Goal: Information Seeking & Learning: Learn about a topic

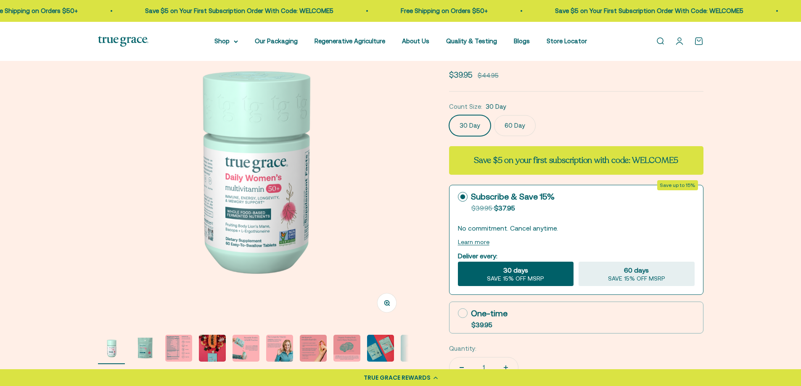
scroll to position [84, 0]
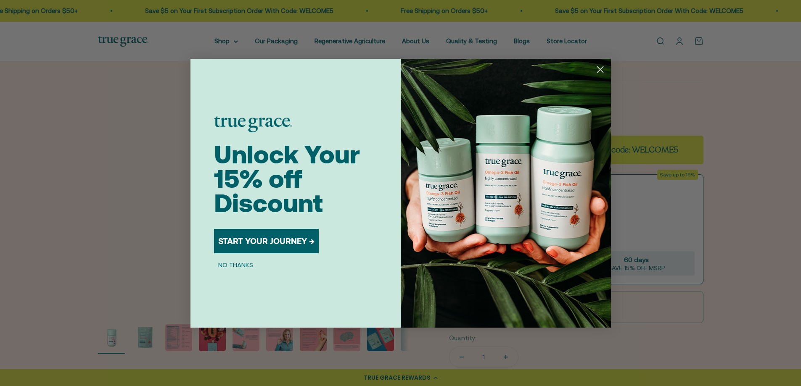
click at [604, 71] on circle "Close dialog" at bounding box center [600, 69] width 14 height 14
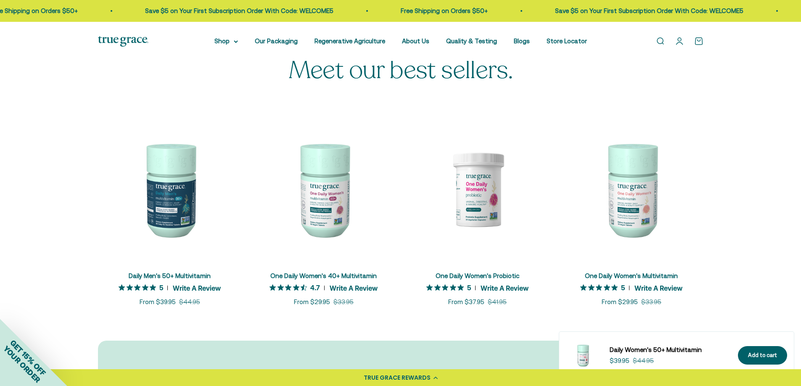
scroll to position [2481, 0]
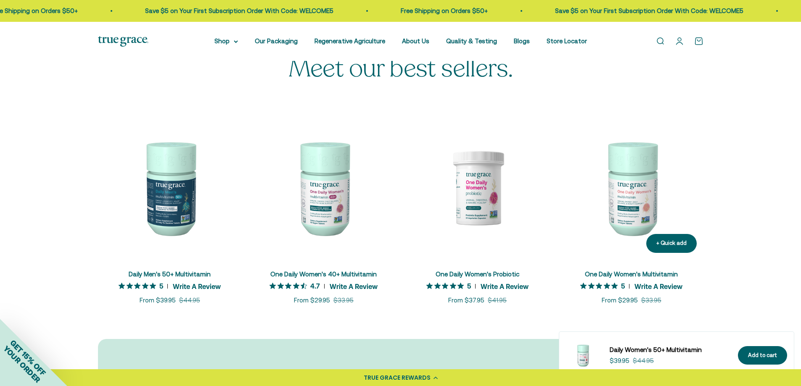
click at [636, 196] on img at bounding box center [632, 188] width 144 height 144
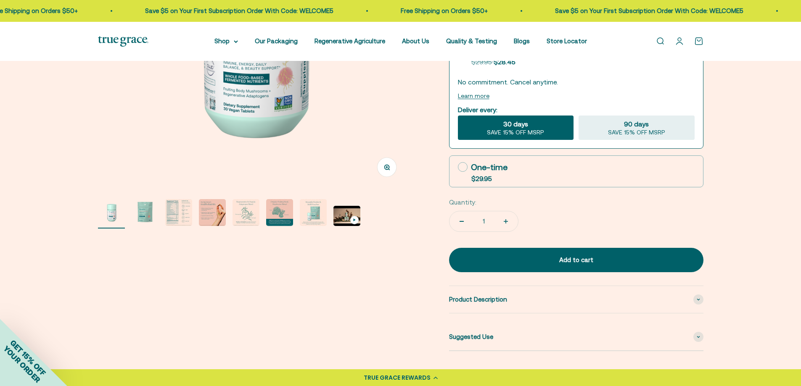
scroll to position [210, 0]
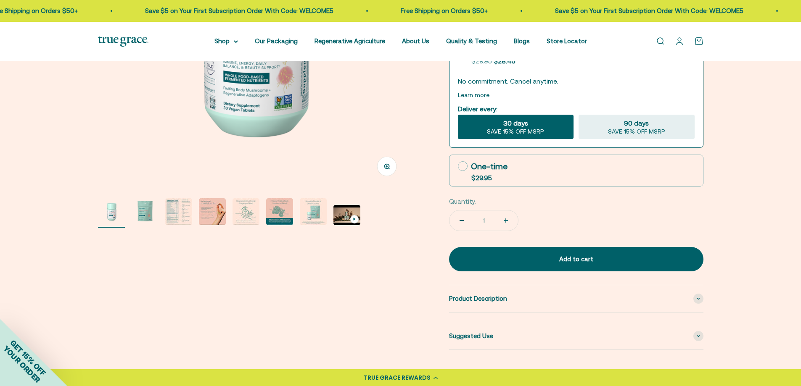
click at [206, 214] on img "Go to item 4" at bounding box center [212, 211] width 27 height 27
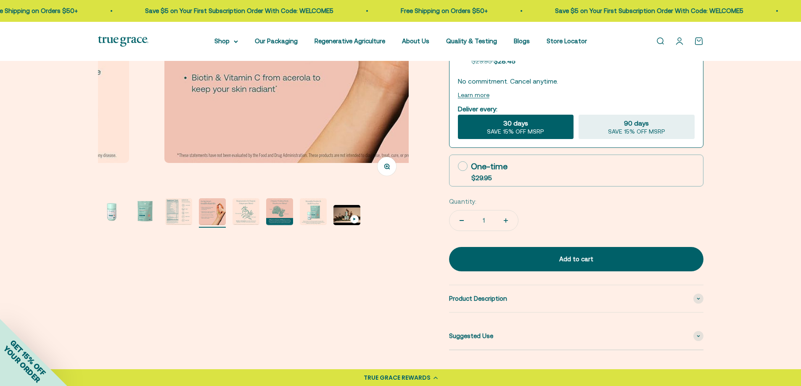
scroll to position [0, 963]
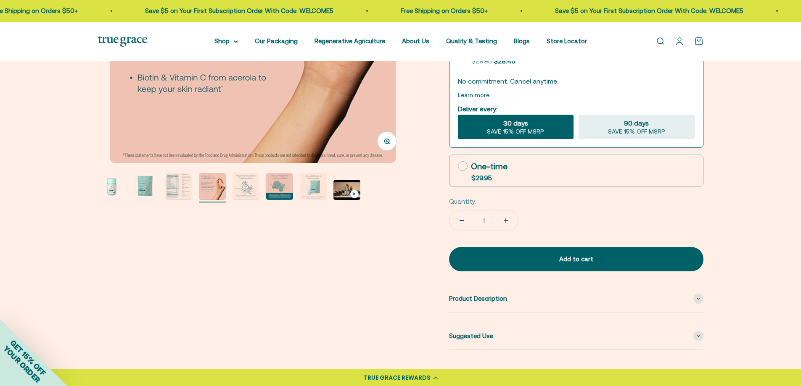
click at [176, 190] on img "Go to item 3" at bounding box center [178, 186] width 27 height 27
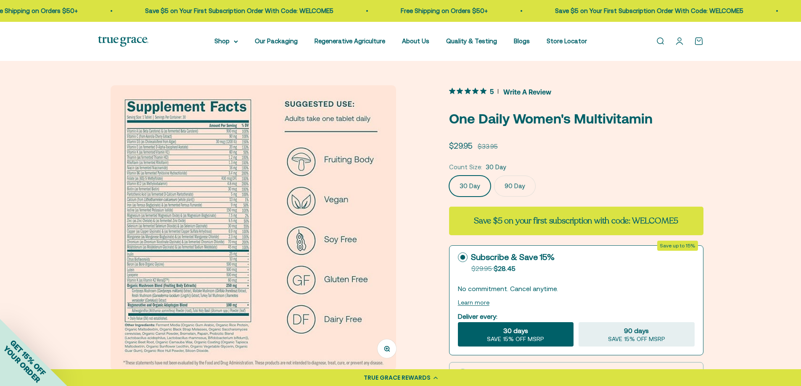
scroll to position [0, 0]
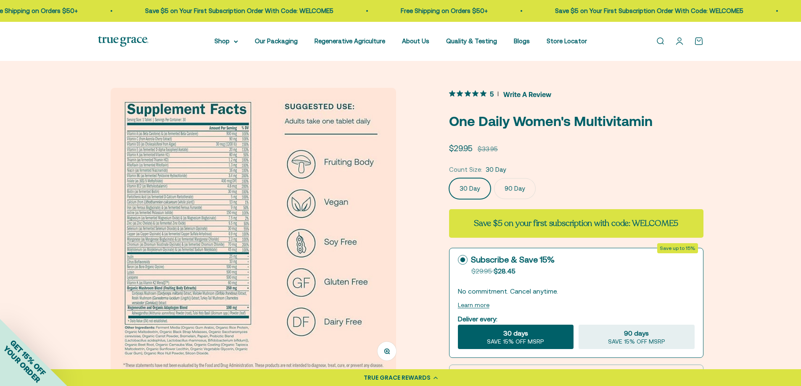
click at [385, 349] on icon "button" at bounding box center [387, 352] width 6 height 6
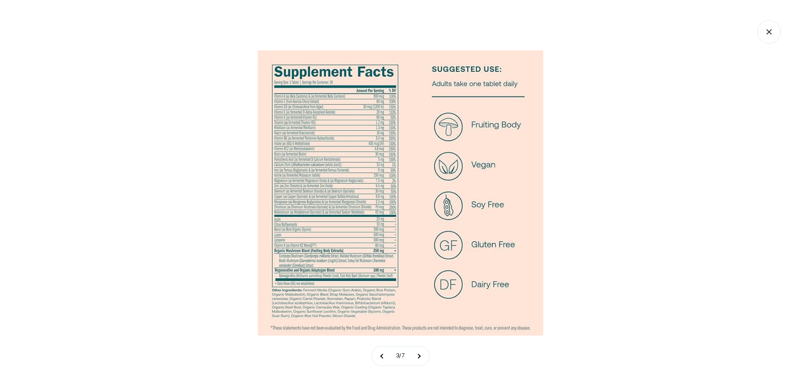
click at [358, 152] on img at bounding box center [401, 193] width 286 height 286
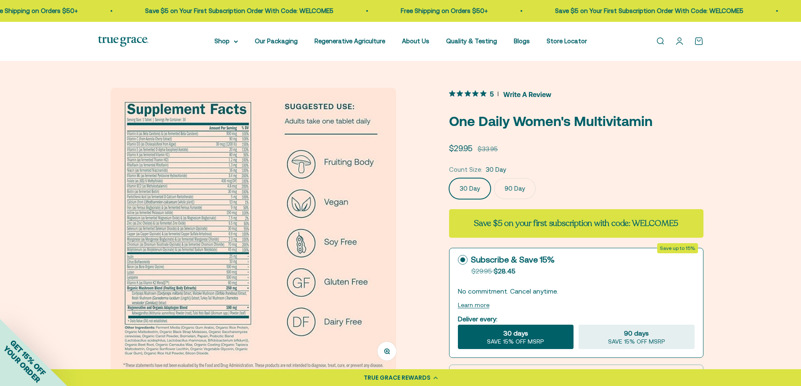
click at [136, 40] on img at bounding box center [123, 41] width 50 height 11
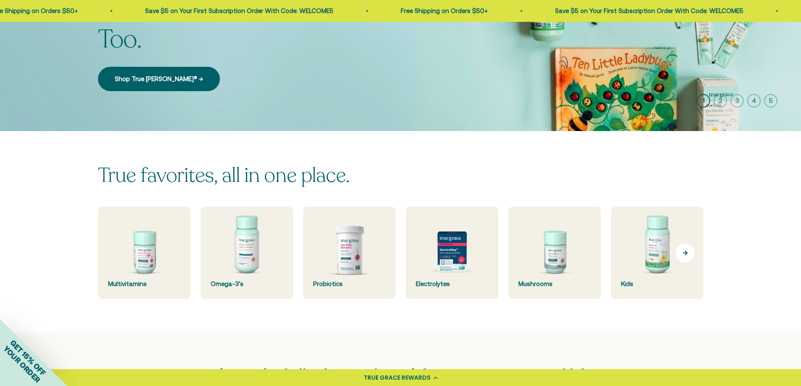
click at [685, 256] on button "Next" at bounding box center [685, 253] width 20 height 20
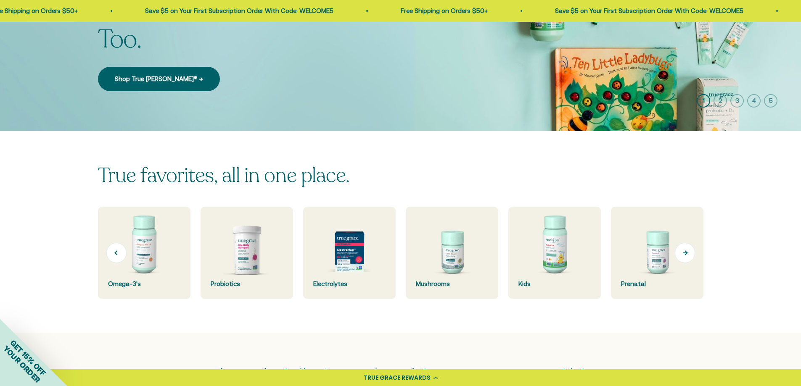
click at [685, 256] on button "Next" at bounding box center [685, 253] width 20 height 20
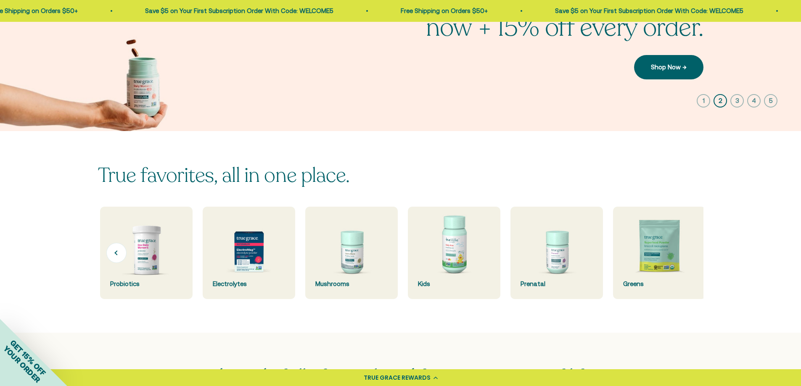
scroll to position [0, 205]
click at [685, 256] on img at bounding box center [657, 253] width 93 height 93
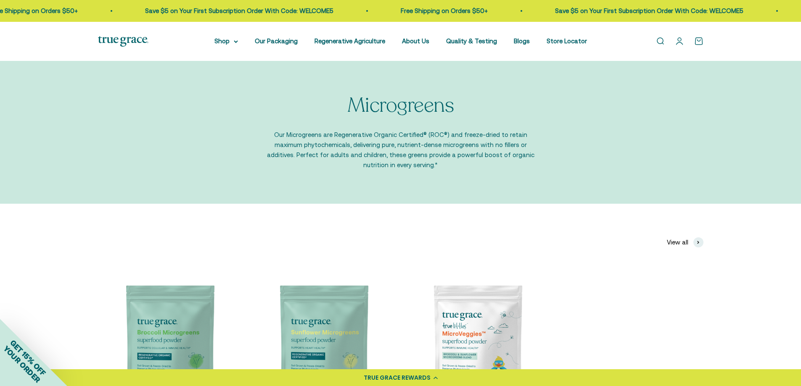
click at [357, 47] on div "Open navigation menu Open search Shop Multivitamins Women's Multivitamin Women'…" at bounding box center [400, 41] width 801 height 39
click at [354, 45] on li "Regenerative Agriculture" at bounding box center [350, 41] width 71 height 10
click at [351, 42] on link "Regenerative Agriculture" at bounding box center [350, 40] width 71 height 7
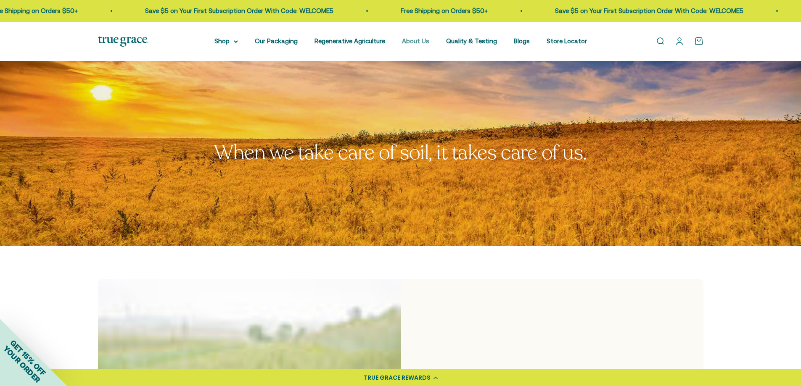
click at [418, 38] on link "About Us" at bounding box center [415, 40] width 27 height 7
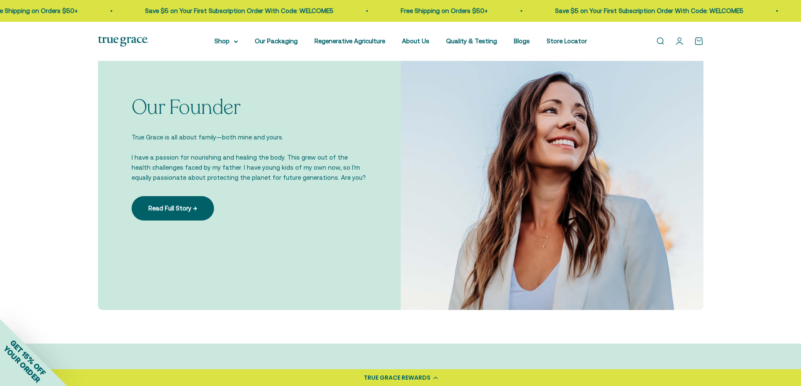
scroll to position [589, 0]
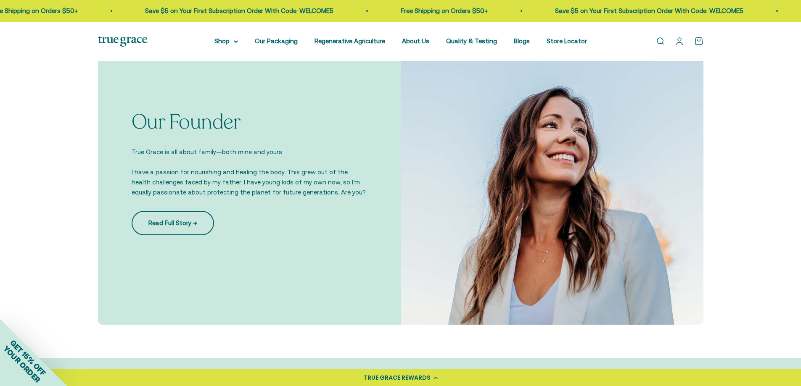
click at [182, 221] on link "Read Full Story →" at bounding box center [173, 223] width 82 height 24
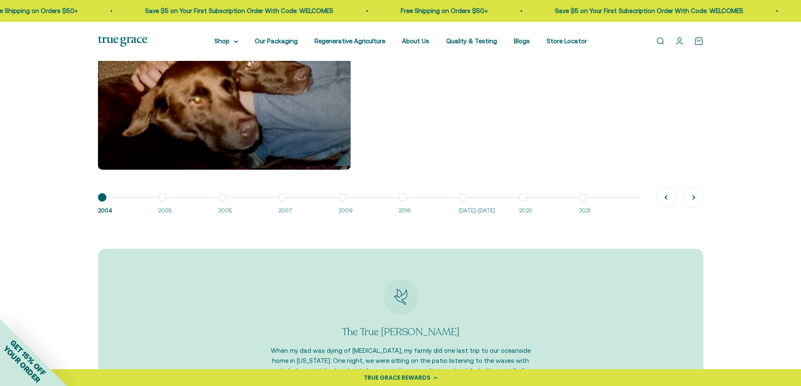
scroll to position [799, 0]
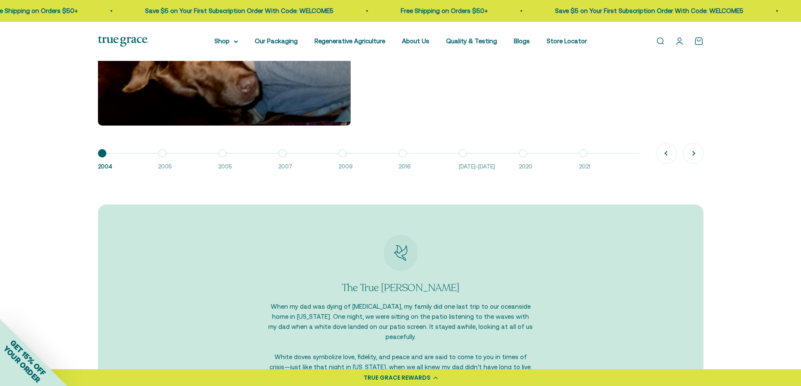
click at [164, 153] on button "Go to item 2 2005" at bounding box center [188, 162] width 60 height 18
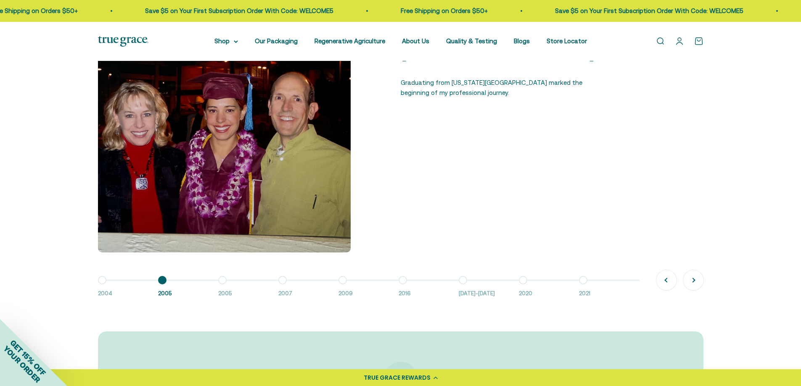
scroll to position [673, 0]
click at [224, 280] on button "Go to item 3 2005" at bounding box center [248, 289] width 60 height 18
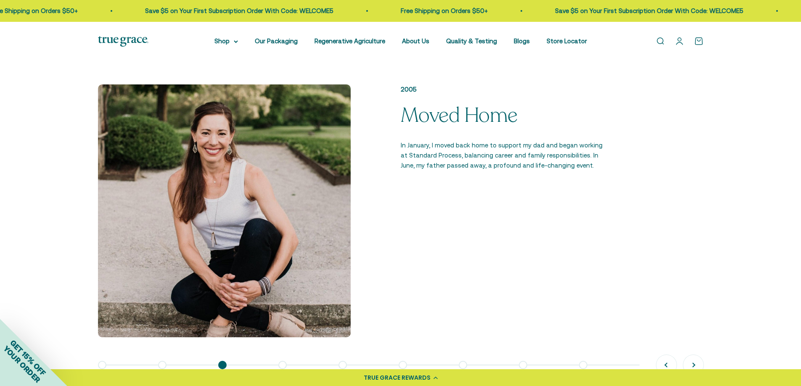
scroll to position [631, 0]
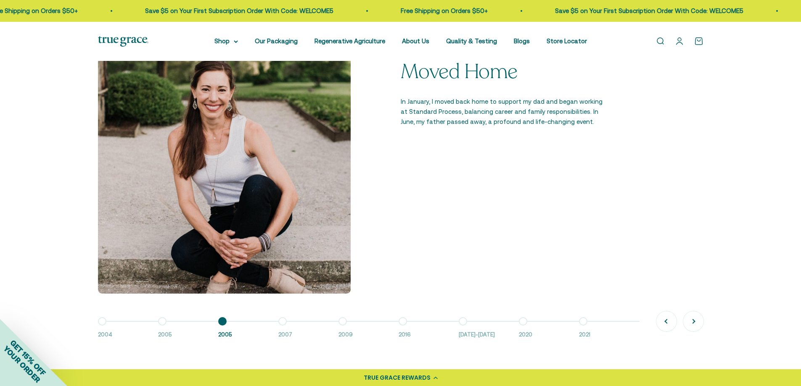
click at [161, 322] on button "Go to item 2 2005" at bounding box center [188, 331] width 60 height 18
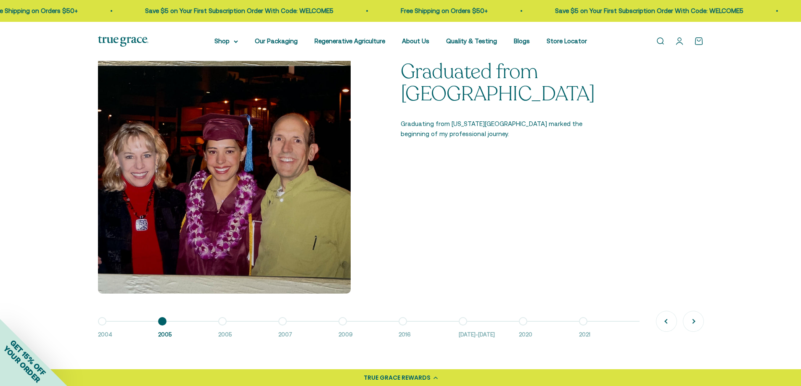
click at [222, 322] on button "Go to item 3 2005" at bounding box center [248, 331] width 60 height 18
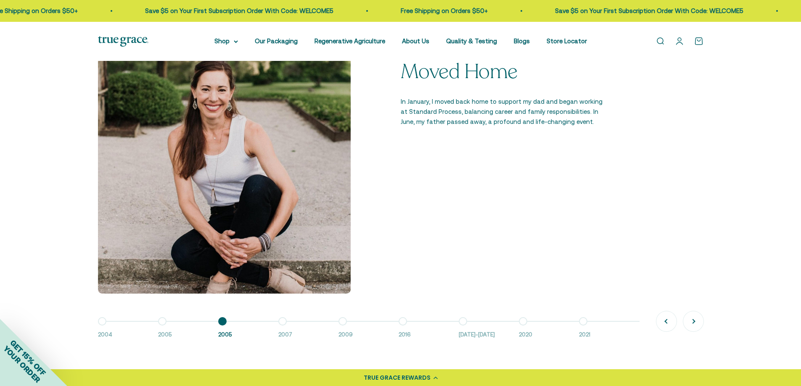
click at [280, 322] on button "Go to item 4 2007" at bounding box center [308, 331] width 60 height 18
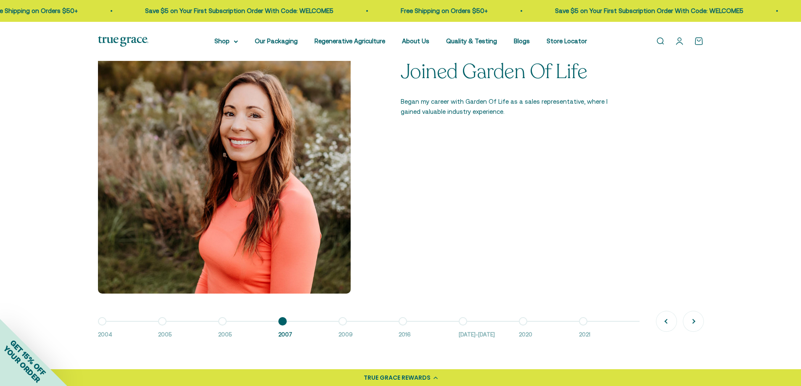
click at [341, 323] on button "Go to item 5 2009" at bounding box center [368, 331] width 60 height 18
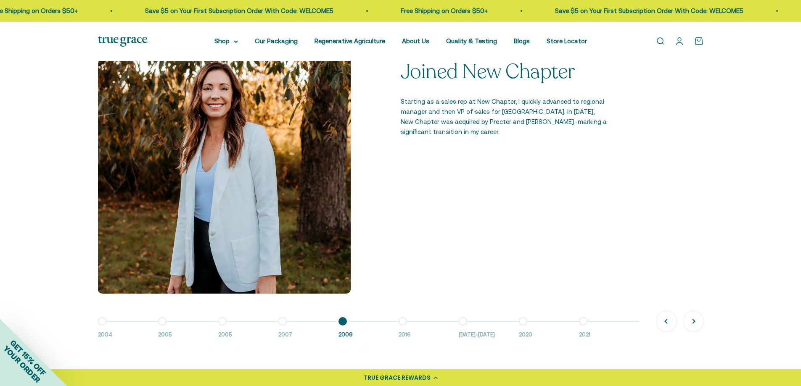
click at [404, 323] on button "Go to item 6 2016" at bounding box center [429, 331] width 60 height 18
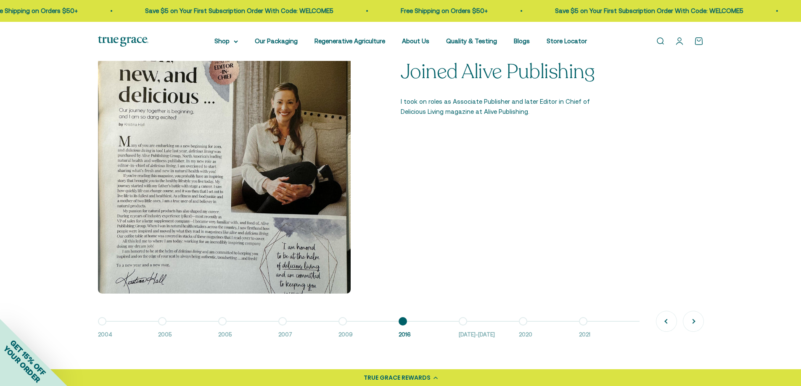
click at [462, 325] on button "Go to item 7 2016-2018" at bounding box center [489, 331] width 60 height 18
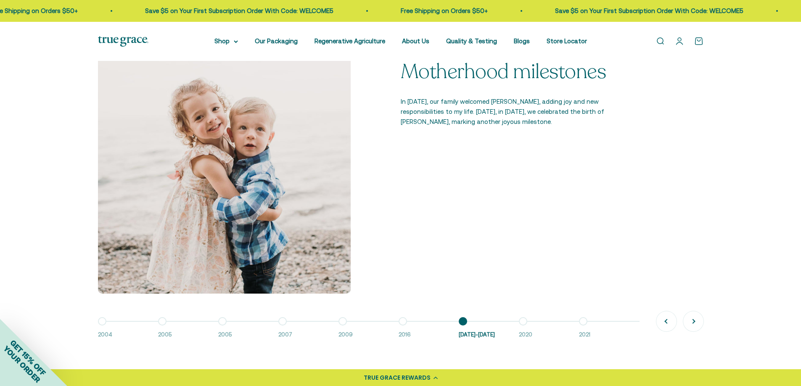
click at [522, 323] on button "Go to item 8 2020" at bounding box center [549, 331] width 60 height 18
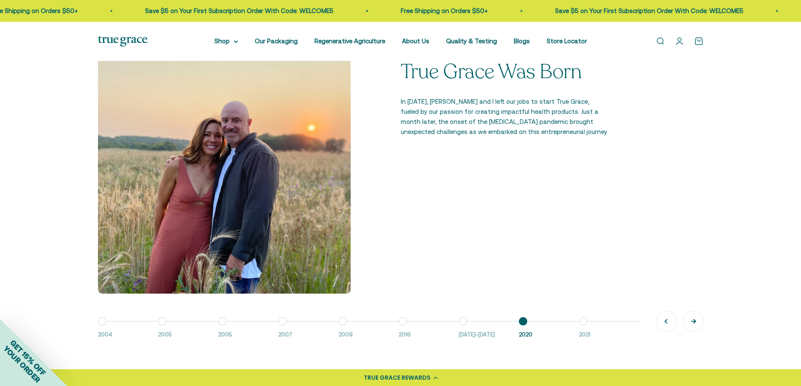
click at [695, 317] on button "Next" at bounding box center [693, 322] width 20 height 20
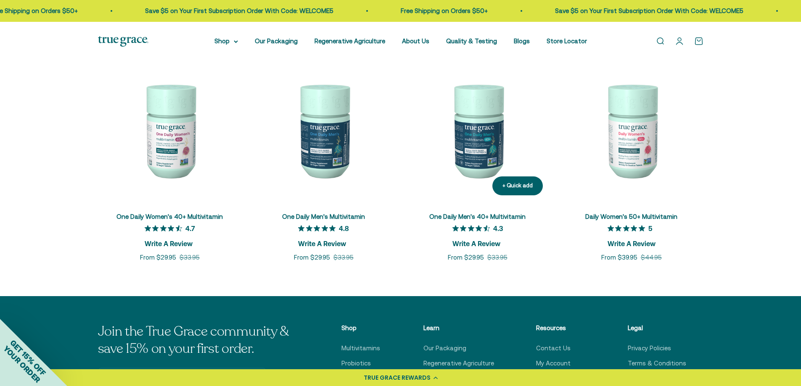
scroll to position [1430, 0]
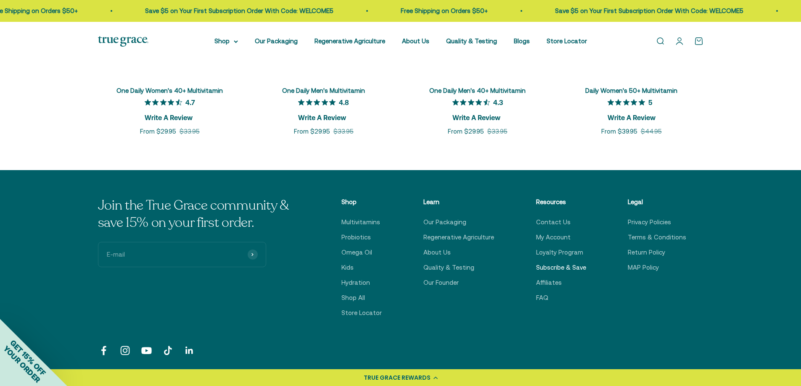
click at [550, 263] on link "Subscribe & Save" at bounding box center [561, 268] width 50 height 10
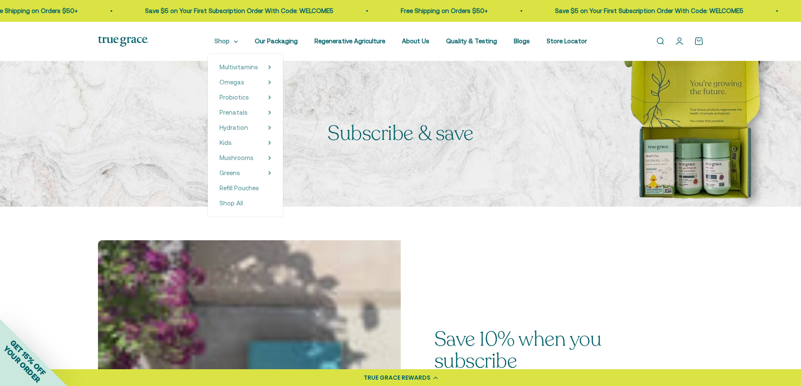
click at [224, 36] on summary "Shop" at bounding box center [226, 41] width 24 height 10
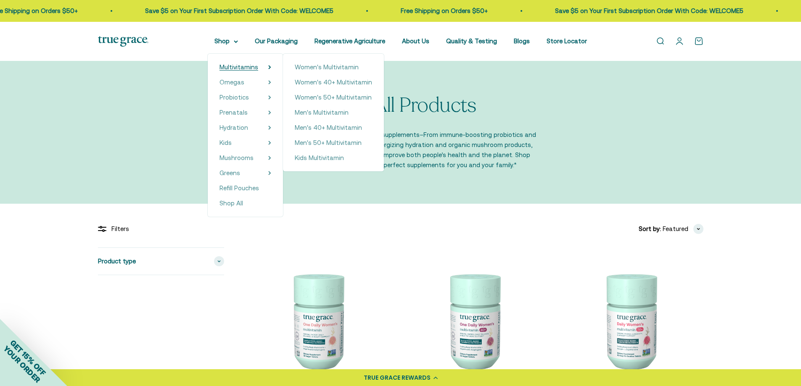
click at [239, 64] on span "Multivitamins" at bounding box center [238, 66] width 39 height 7
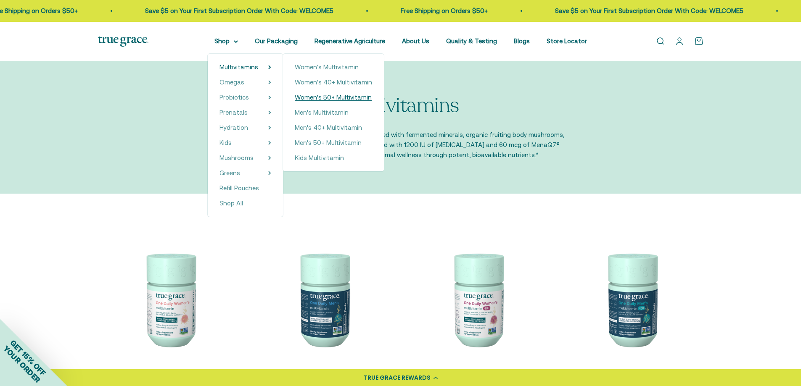
click at [328, 99] on span "Women's 50+ Multivitamin" at bounding box center [333, 97] width 77 height 7
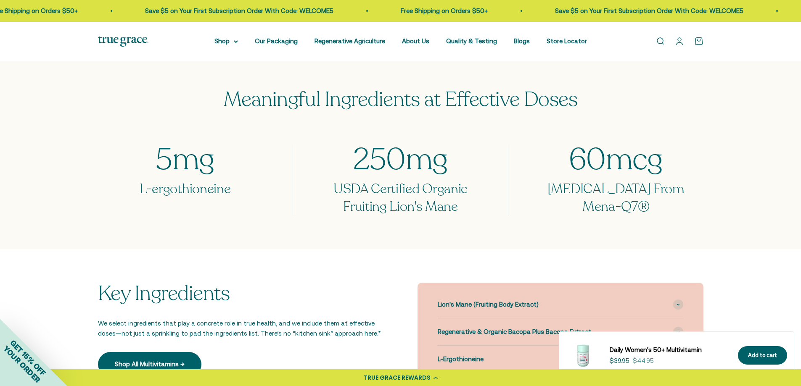
scroll to position [665, 0]
drag, startPoint x: 236, startPoint y: 193, endPoint x: 136, endPoint y: 190, distance: 100.5
click at [136, 190] on h3 "L-ergothioneine" at bounding box center [185, 190] width 174 height 18
copy h3 "L-ergothioneine"
click at [375, 272] on div "Key Ingredients We select ingredients that play a concrete role in true health,…" at bounding box center [400, 360] width 801 height 220
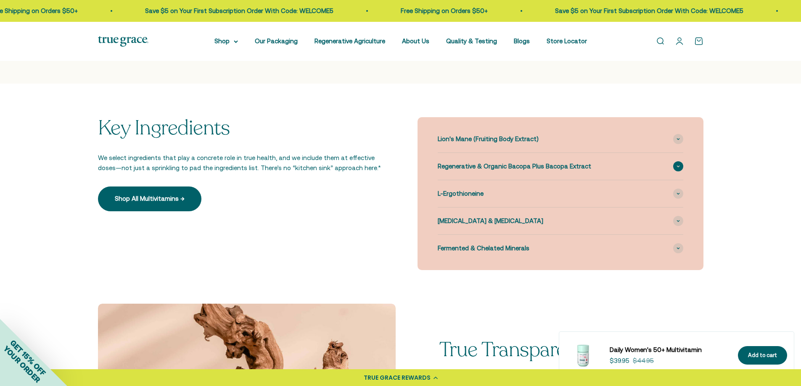
scroll to position [833, 0]
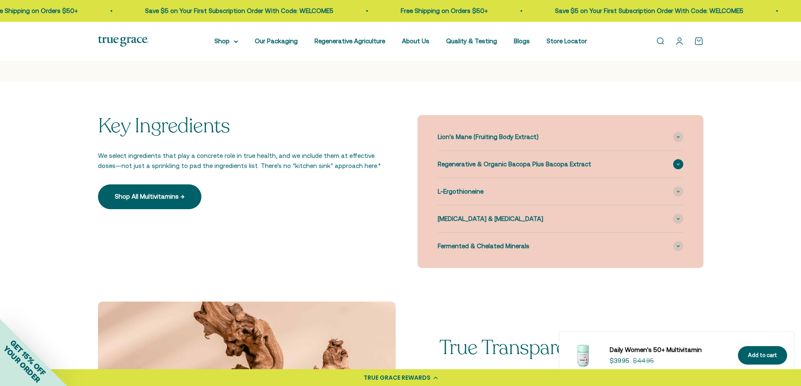
click at [464, 167] on span "Regenerative & Organic Bacopa Plus Bacopa Extract" at bounding box center [514, 164] width 153 height 10
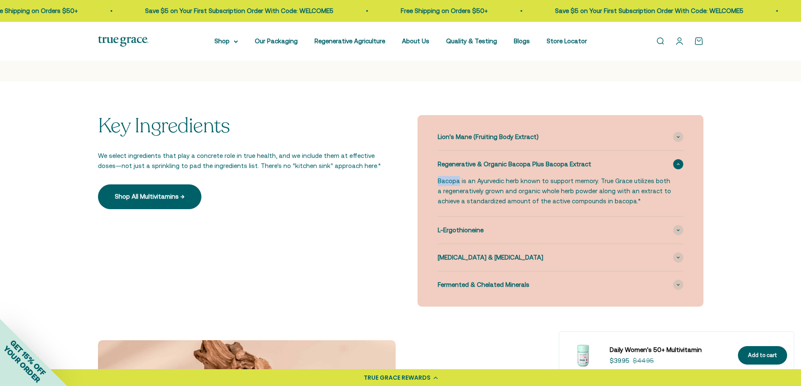
drag, startPoint x: 460, startPoint y: 182, endPoint x: 439, endPoint y: 182, distance: 21.0
click at [439, 182] on p "Bacopa is an Ayurvedic herb known to support memory. True Grace utilizes both a…" at bounding box center [555, 191] width 235 height 30
copy p "Bacopa"
click at [457, 192] on p "Bacopa is an Ayurvedic herb known to support memory. True Grace utilizes both a…" at bounding box center [555, 191] width 235 height 30
click at [500, 288] on span "Fermented & Chelated Minerals" at bounding box center [484, 285] width 92 height 10
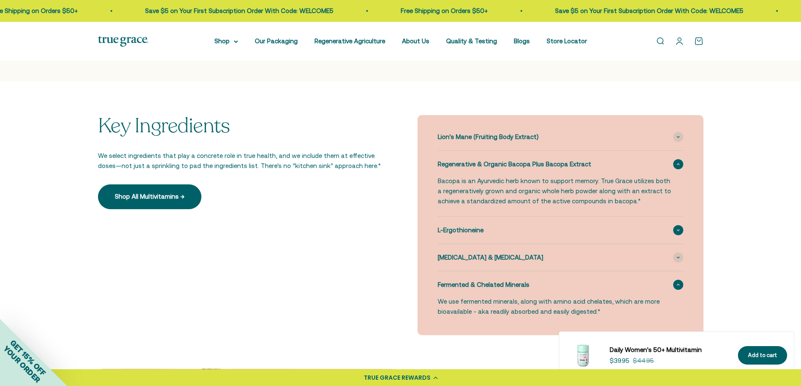
click at [498, 237] on div "L-Ergothioneine" at bounding box center [561, 230] width 246 height 27
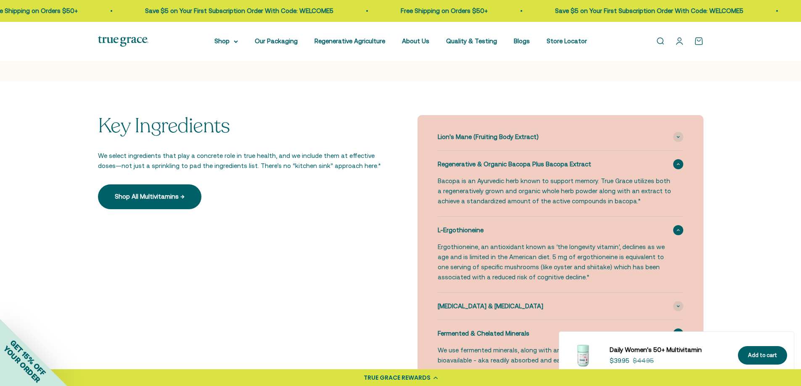
click at [499, 235] on div "L-Ergothioneine" at bounding box center [561, 230] width 246 height 27
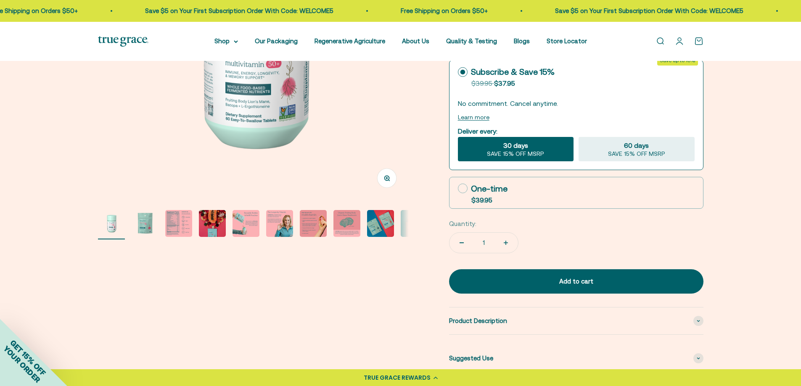
scroll to position [210, 0]
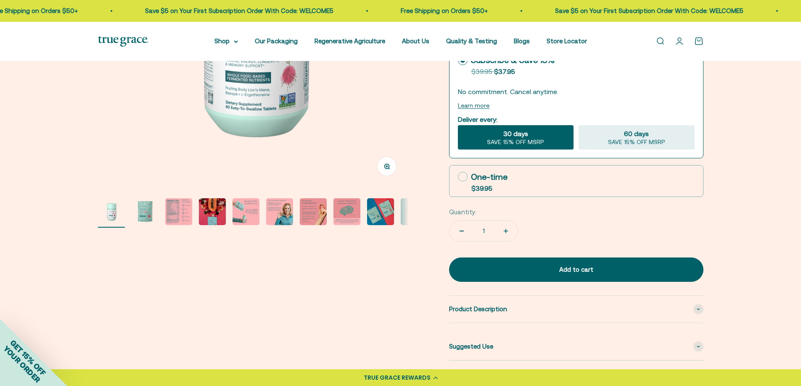
click at [180, 202] on img "Go to item 3" at bounding box center [178, 211] width 27 height 27
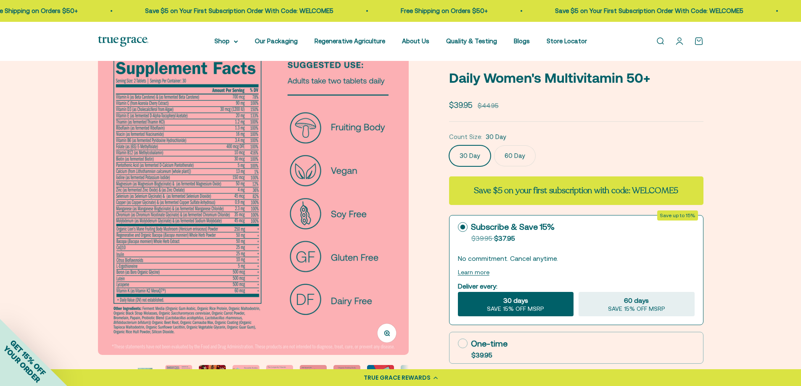
scroll to position [0, 0]
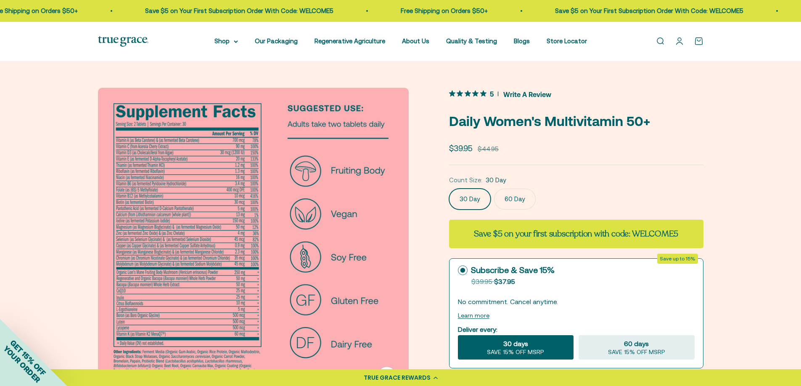
click at [30, 89] on div "Zoom Go to item 1 Go to item 2 Go to item 3 Go to item 4 Go to item 5 Go to ite…" at bounding box center [400, 391] width 801 height 660
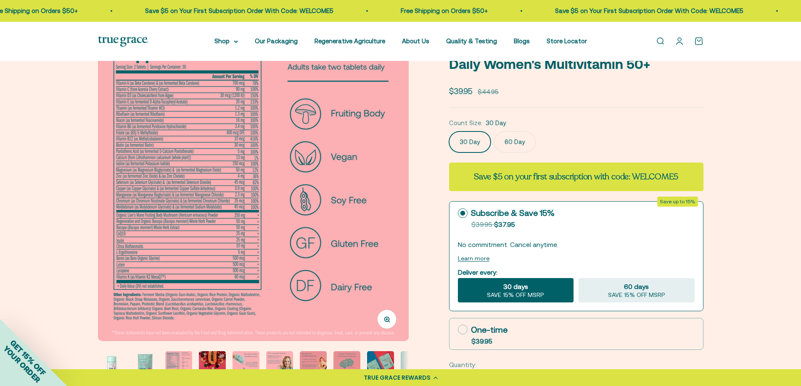
scroll to position [42, 0]
